Goal: Task Accomplishment & Management: Use online tool/utility

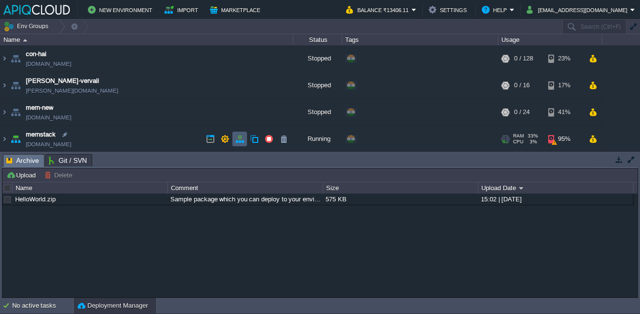
click at [235, 142] on td at bounding box center [239, 139] width 15 height 15
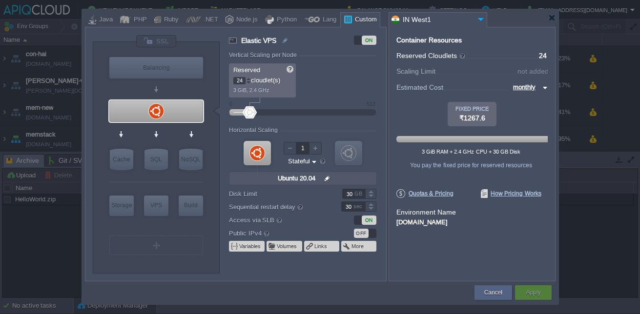
click at [349, 194] on input "30" at bounding box center [353, 194] width 23 height 10
type input "40"
click at [443, 272] on div "Container Resources From Reserved Cloudlets ... = 24 not added To Scaling Limit…" at bounding box center [472, 154] width 167 height 255
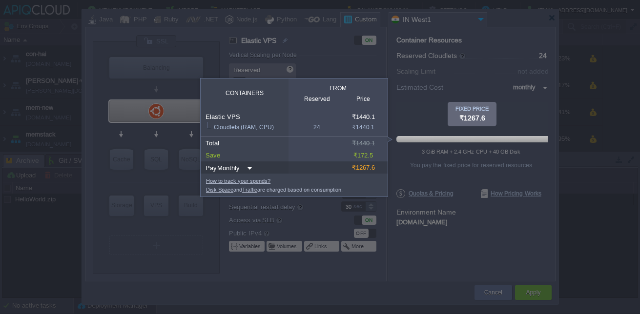
click at [249, 168] on img at bounding box center [249, 168] width 8 height 13
click at [472, 126] on div at bounding box center [472, 114] width 49 height 24
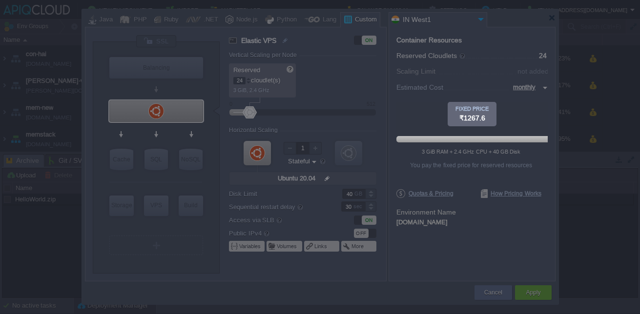
click at [432, 256] on div at bounding box center [274, 229] width 548 height 171
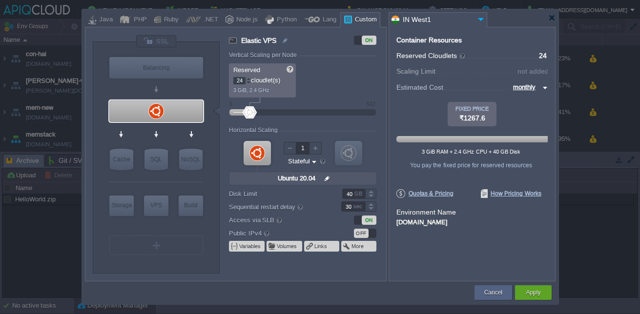
click at [241, 196] on label "Disk Limit" at bounding box center [278, 194] width 99 height 10
click at [342, 196] on input "40" at bounding box center [353, 194] width 23 height 10
click at [252, 194] on label "Disk Limit" at bounding box center [278, 194] width 99 height 10
click at [342, 194] on input "40" at bounding box center [353, 194] width 23 height 10
click at [429, 249] on div "Container Resources From Reserved Cloudlets ... = 24 not added To Scaling Limit…" at bounding box center [472, 154] width 167 height 255
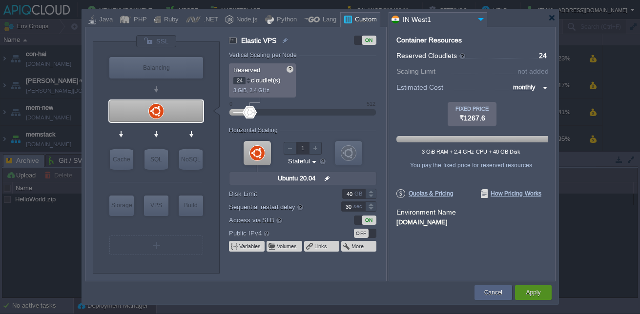
click at [528, 292] on button "Apply" at bounding box center [533, 293] width 15 height 10
